Goal: Use online tool/utility: Use online tool/utility

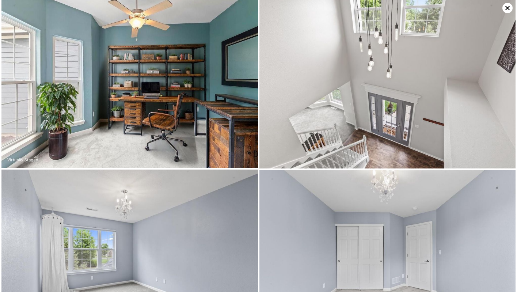
scroll to position [0, 3]
type input "16552.8"
checkbox input "true"
type input "$ 1,555,000"
type input "7"
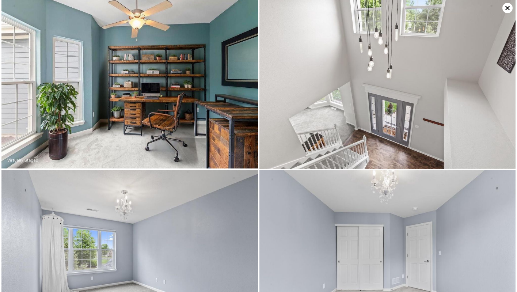
type input "$ 733,520"
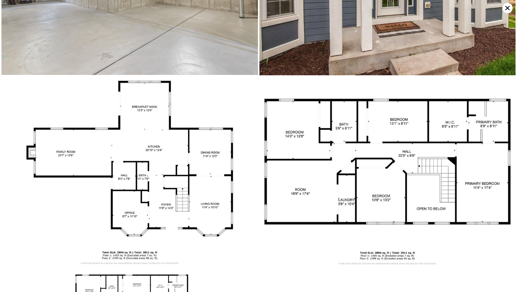
scroll to position [6314, 0]
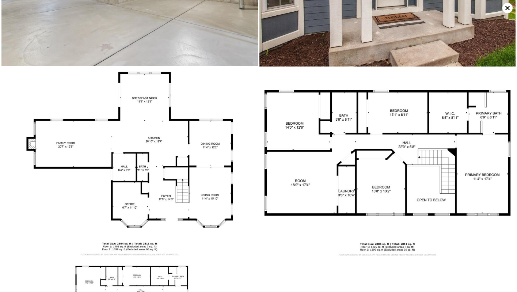
click at [375, 68] on img at bounding box center [388, 164] width 257 height 192
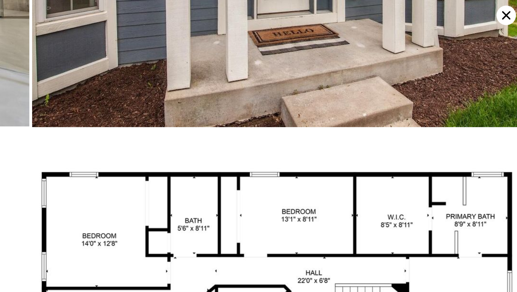
click at [376, 139] on img at bounding box center [388, 164] width 257 height 192
click at [416, 68] on img at bounding box center [388, 164] width 257 height 192
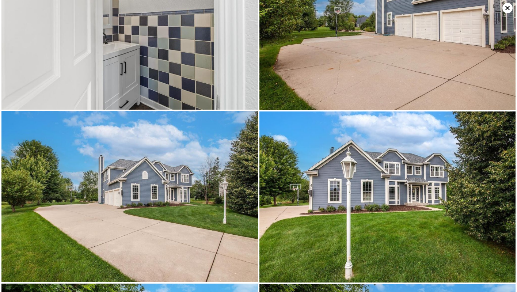
scroll to position [4437, 0]
